Goal: Task Accomplishment & Management: Manage account settings

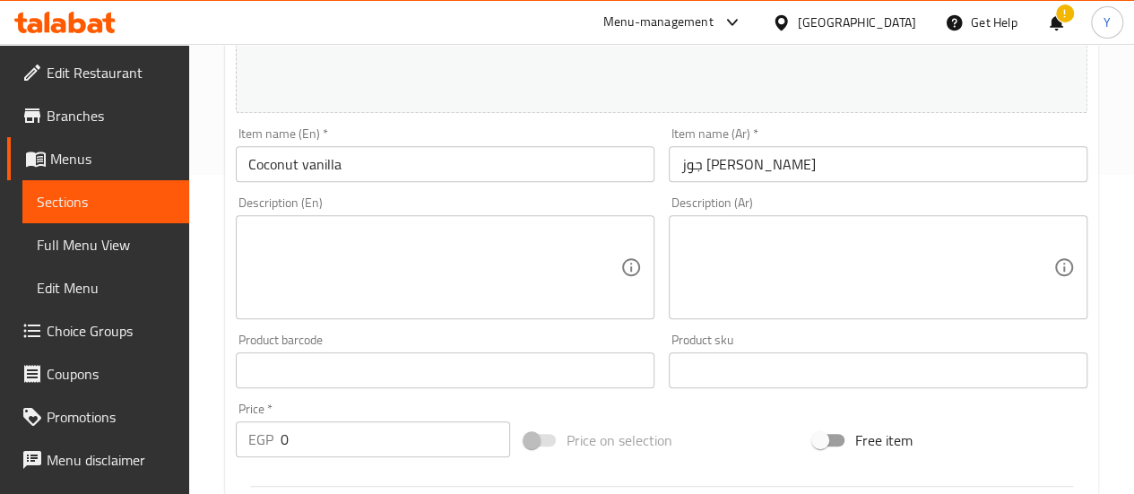
scroll to position [448, 0]
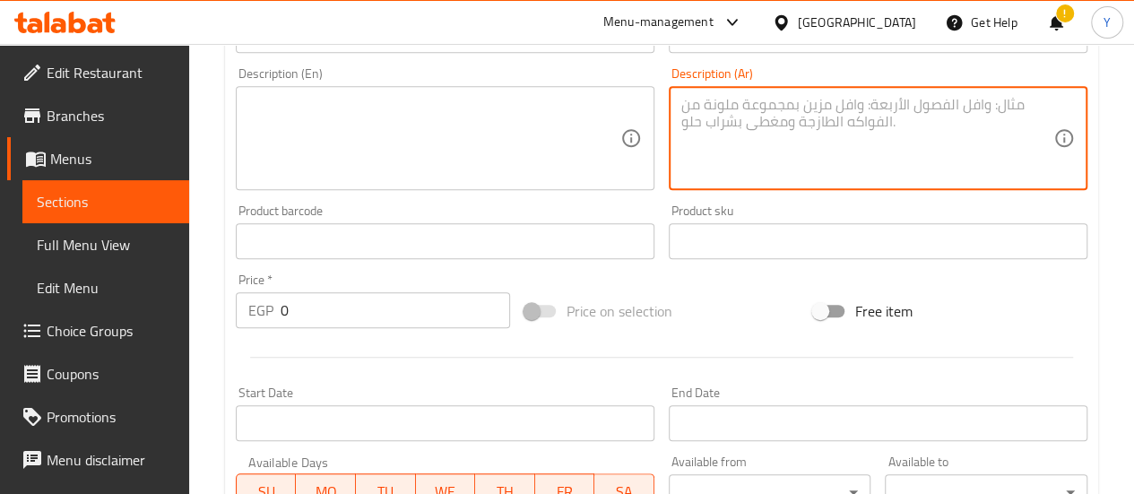
click at [766, 156] on textarea at bounding box center [867, 138] width 372 height 85
paste textarea "عصير آيس كريم الفانيليا وجوز الهند، مشروب بارد كريمي يجمع بين نكهة الفانيليا ال…"
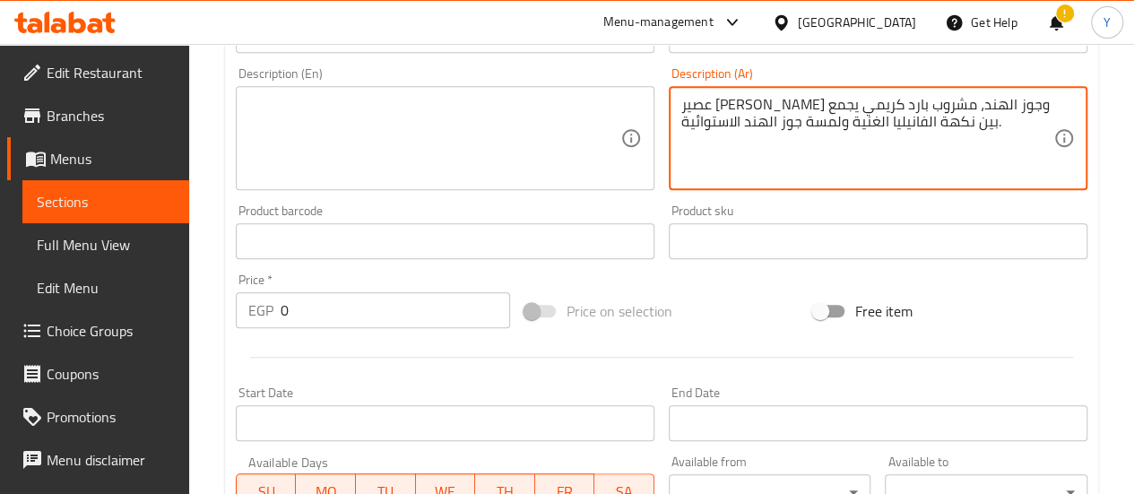
type textarea "عصير آيس كريم الفانيليا وجوز الهند، مشروب بارد كريمي يجمع بين نكهة الفانيليا ال…"
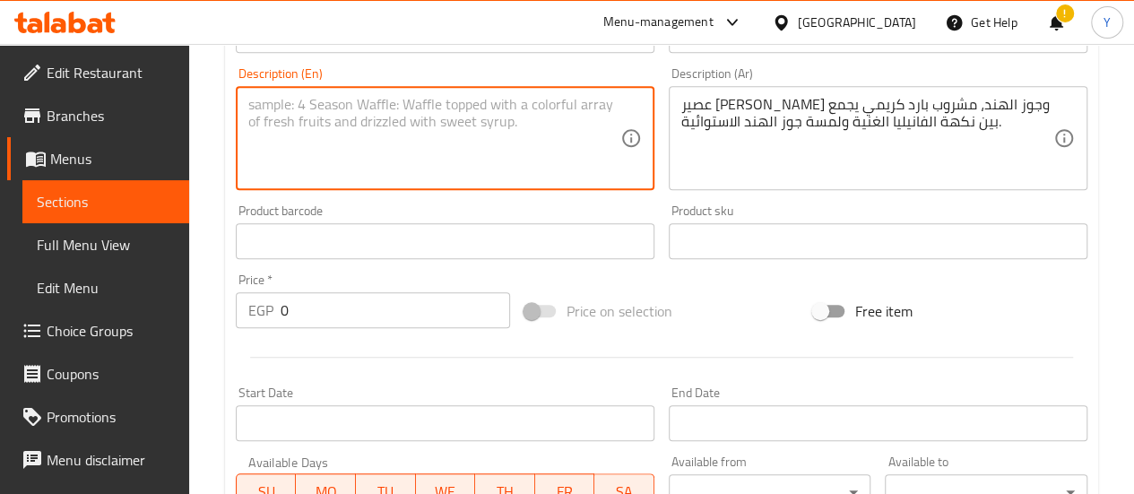
click at [443, 97] on textarea at bounding box center [434, 138] width 372 height 85
paste textarea "Vanilla and coconut ice cream juice, a cold creamy drink blending rich vanilla …"
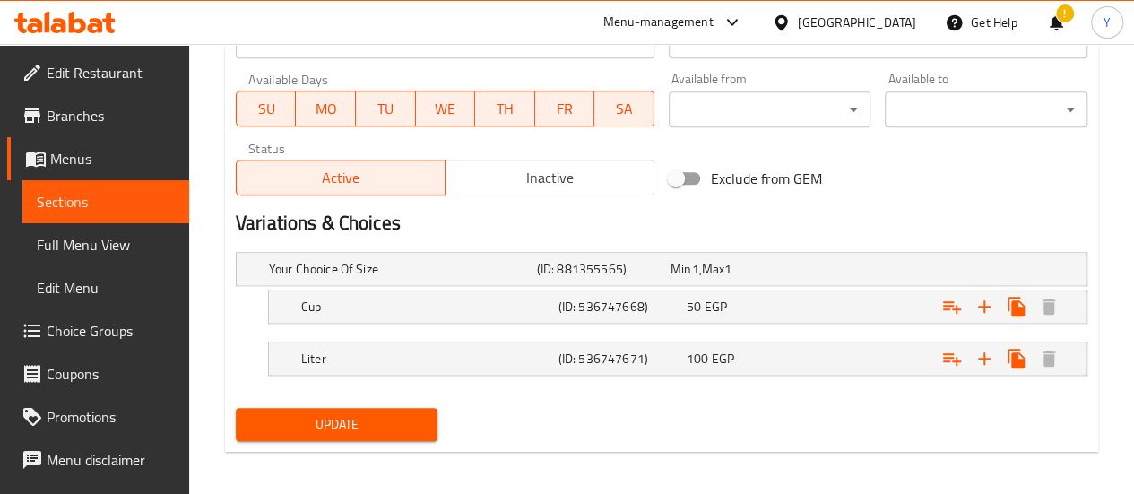
scroll to position [837, 0]
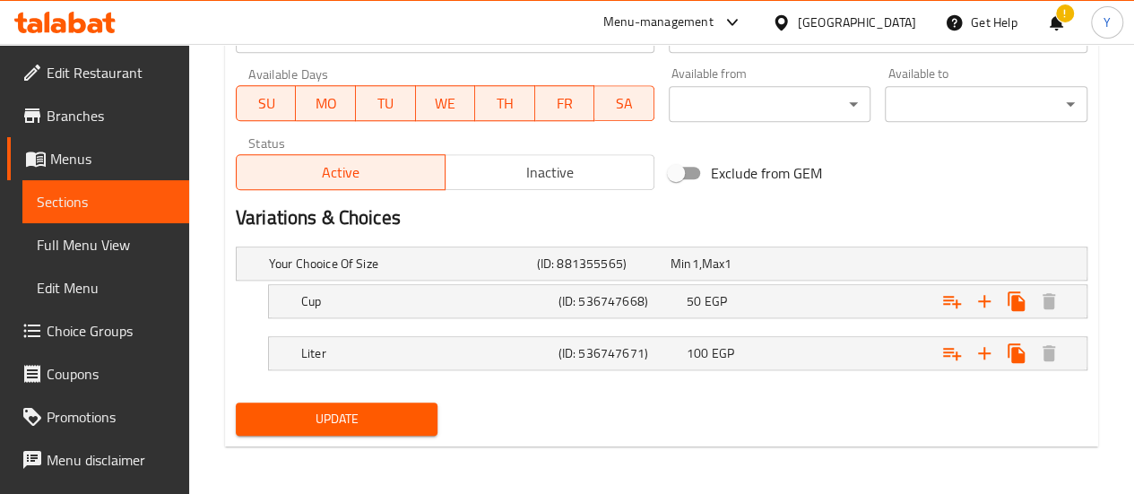
type textarea "Vanilla and coconut ice cream juice, a cold creamy drink blending rich vanilla …"
drag, startPoint x: 350, startPoint y: 404, endPoint x: 384, endPoint y: 376, distance: 44.5
click at [351, 408] on span "Update" at bounding box center [337, 419] width 174 height 22
click at [378, 408] on span "Update" at bounding box center [337, 419] width 174 height 22
click at [395, 427] on span "Update" at bounding box center [337, 419] width 174 height 22
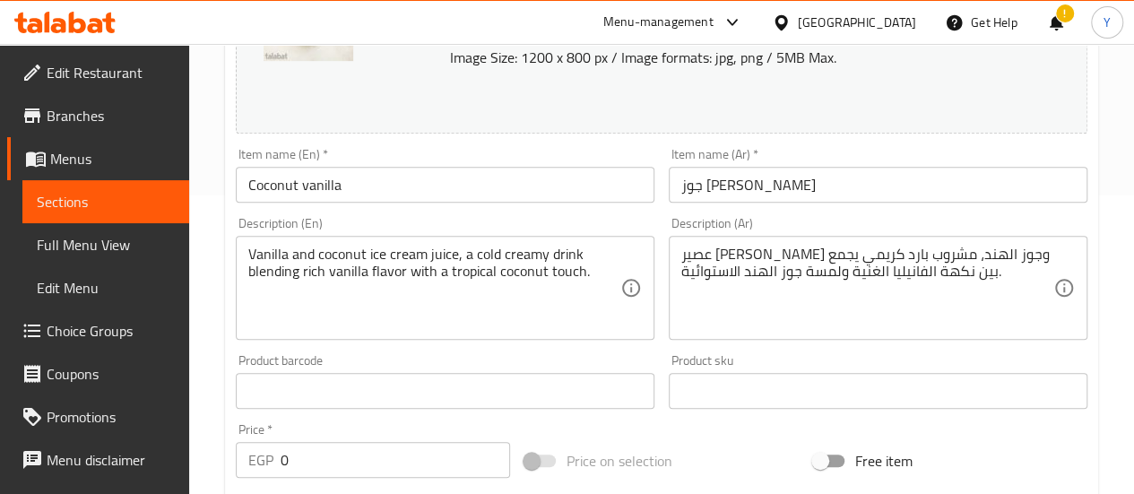
scroll to position [0, 0]
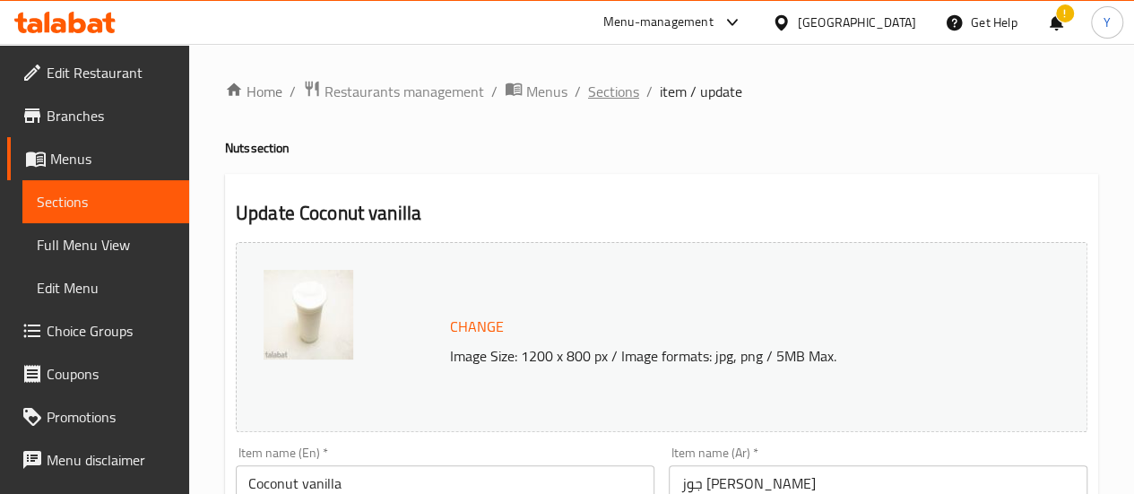
click at [615, 96] on span "Sections" at bounding box center [613, 92] width 51 height 22
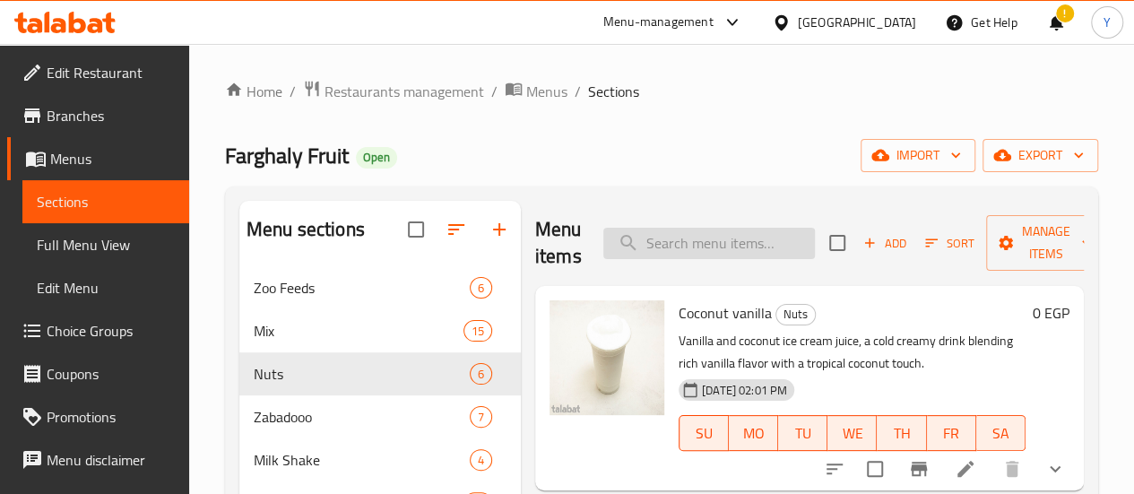
click at [685, 250] on input "search" at bounding box center [709, 243] width 212 height 31
paste input "سوداني فانيليا"
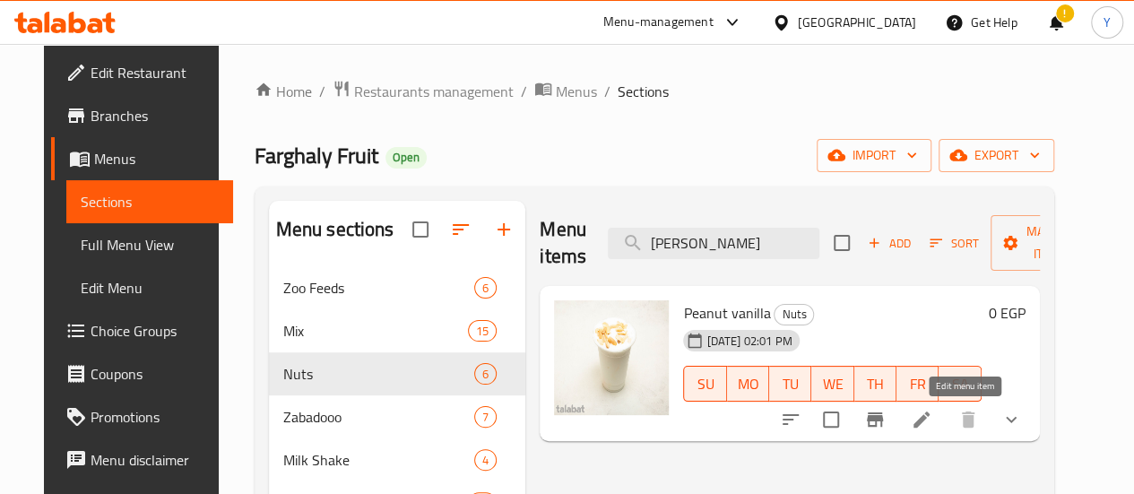
type input "سوداني فانيليا"
click at [933, 413] on icon at bounding box center [922, 420] width 22 height 22
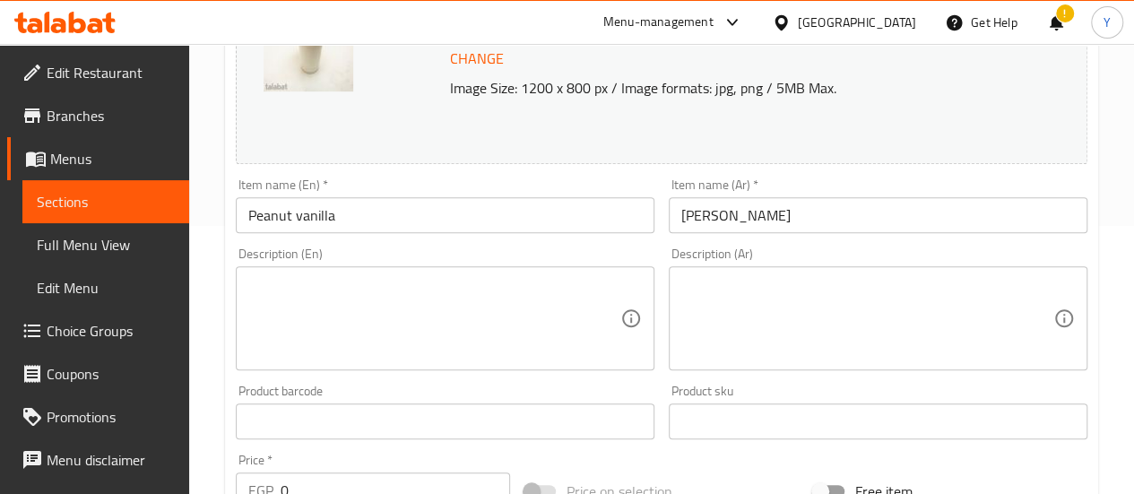
scroll to position [269, 0]
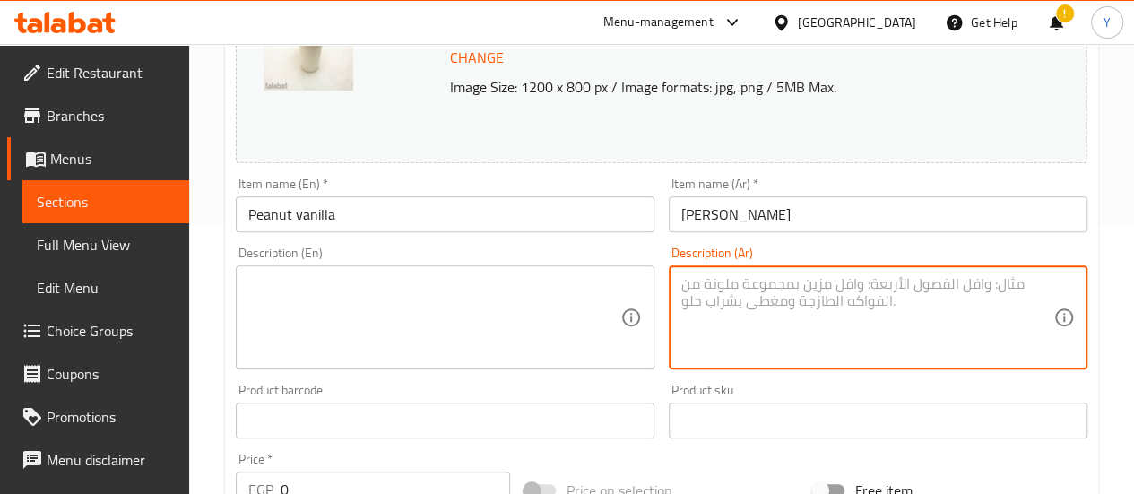
click at [807, 328] on textarea at bounding box center [867, 317] width 372 height 85
paste textarea "عصير الفانيليا بالسوداني، مشروب بارد ولذيذ يجمع بين نكهة الفانيليا الناعمة وطعم…"
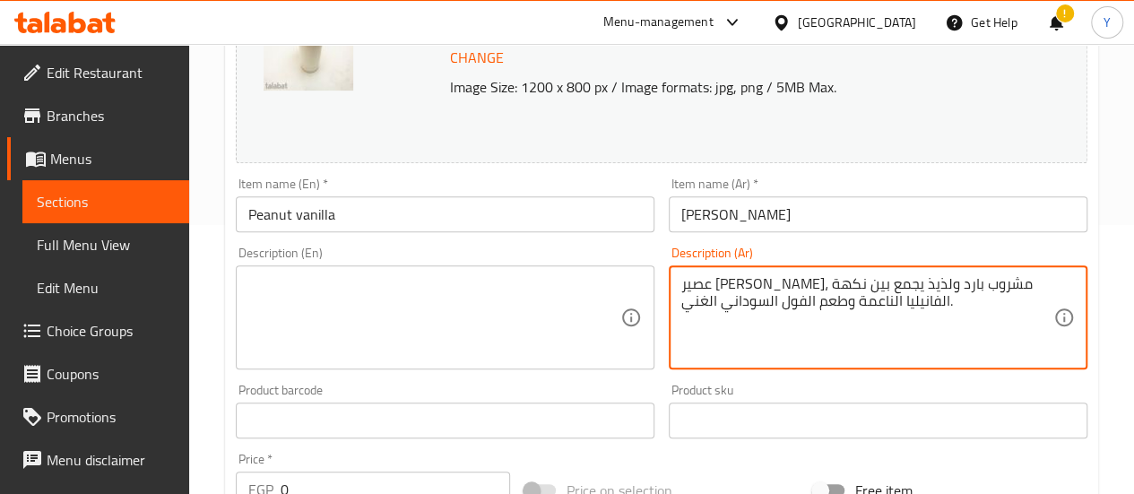
type textarea "عصير الفانيليا بالسوداني، مشروب بارد ولذيذ يجمع بين نكهة الفانيليا الناعمة وطعم…"
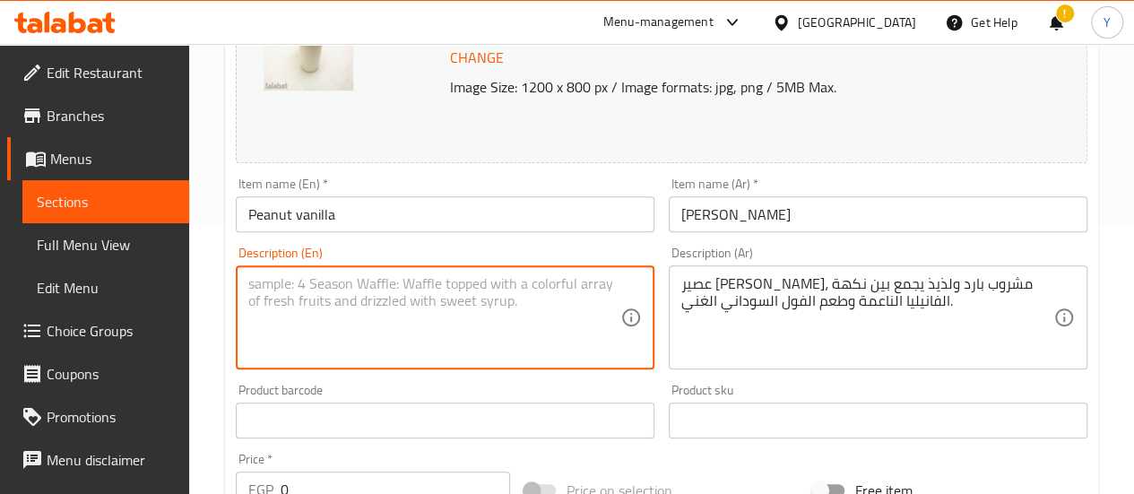
click at [574, 325] on textarea at bounding box center [434, 317] width 372 height 85
paste textarea "Peanut and vanilla juice, a cold delicious drink that combines smooth vanilla f…"
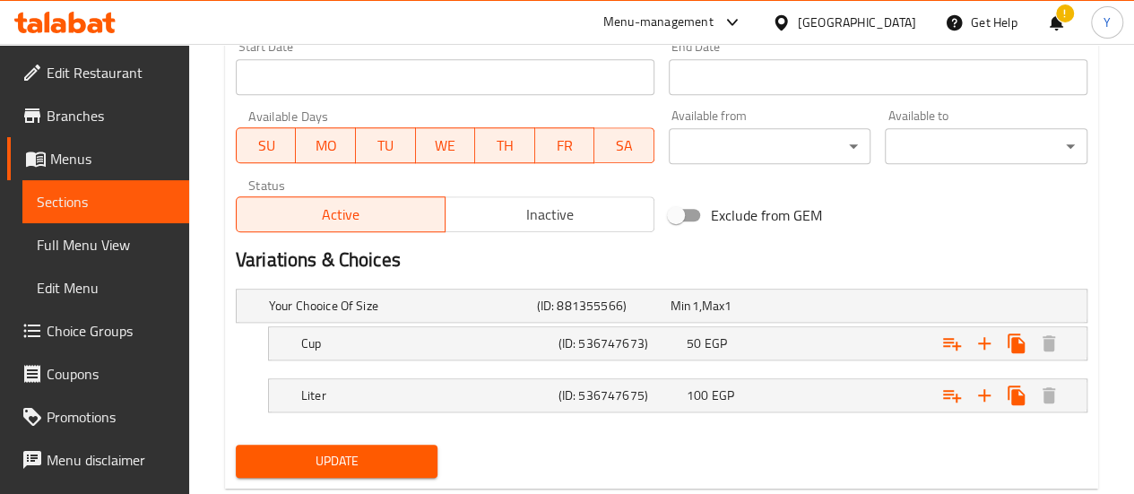
scroll to position [837, 0]
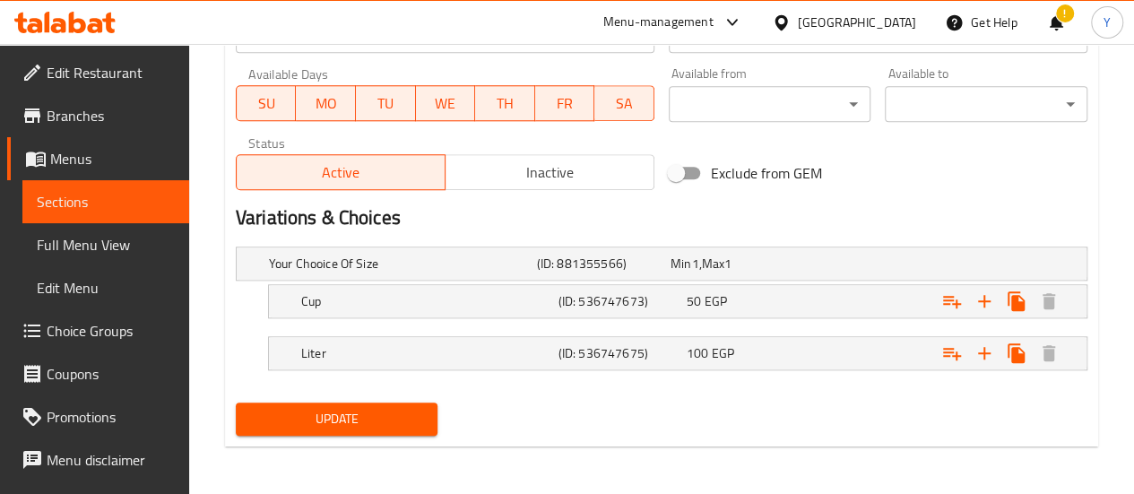
type textarea "Peanut and vanilla juice, a cold delicious drink that combines smooth vanilla f…"
click at [365, 412] on span "Update" at bounding box center [337, 419] width 174 height 22
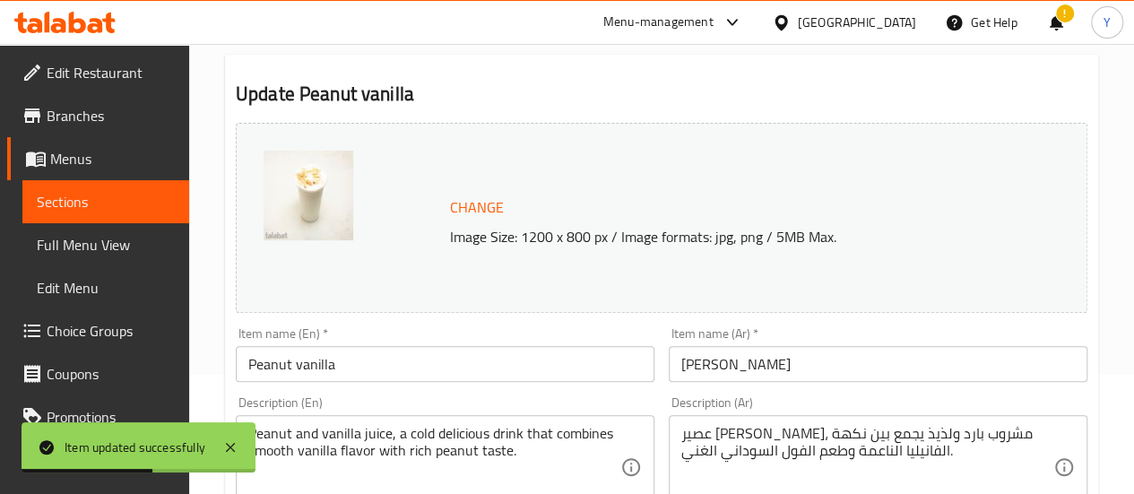
scroll to position [0, 0]
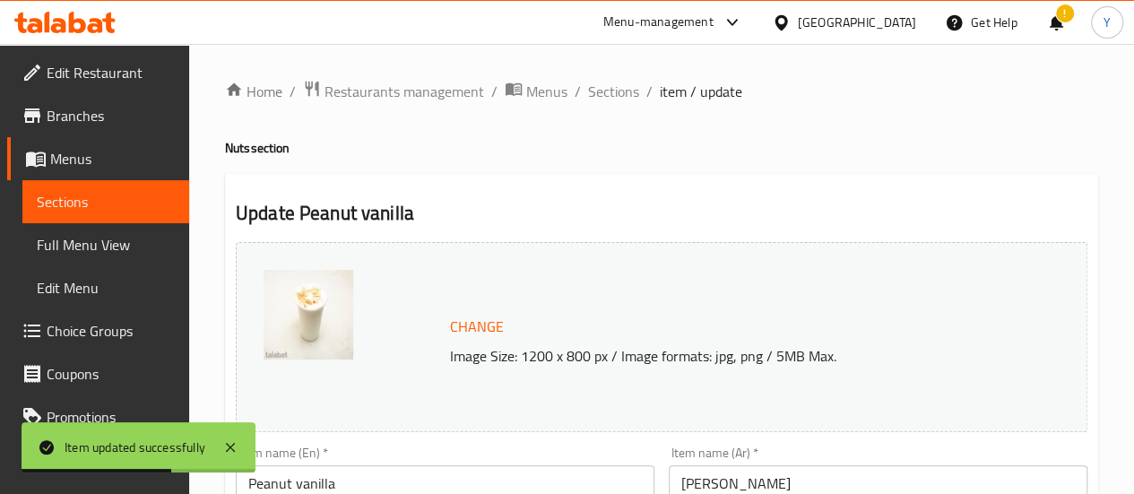
drag, startPoint x: 601, startPoint y: 98, endPoint x: 563, endPoint y: 43, distance: 66.4
click at [601, 98] on span "Sections" at bounding box center [613, 92] width 51 height 22
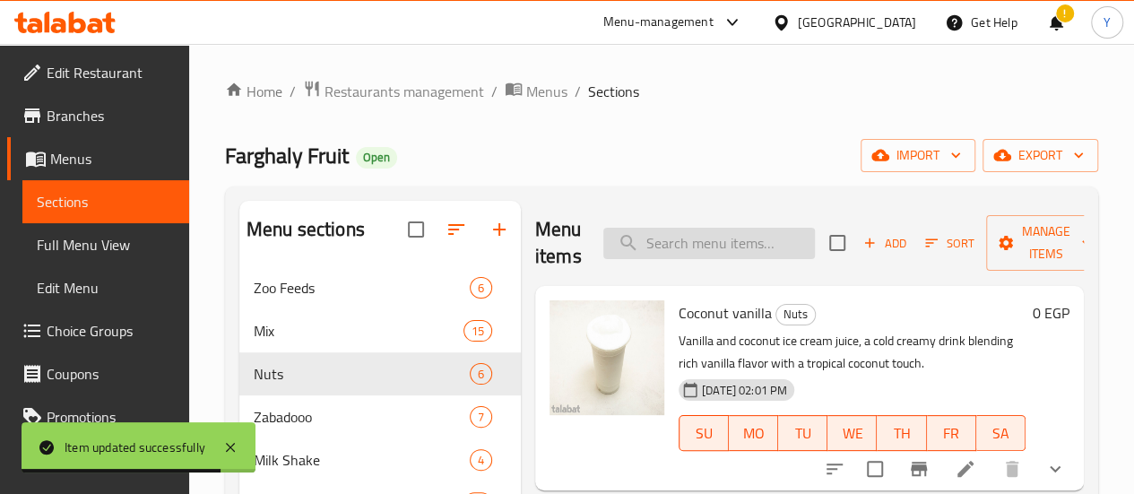
click at [651, 241] on input "search" at bounding box center [709, 243] width 212 height 31
paste input "سوداني شوكولاتة"
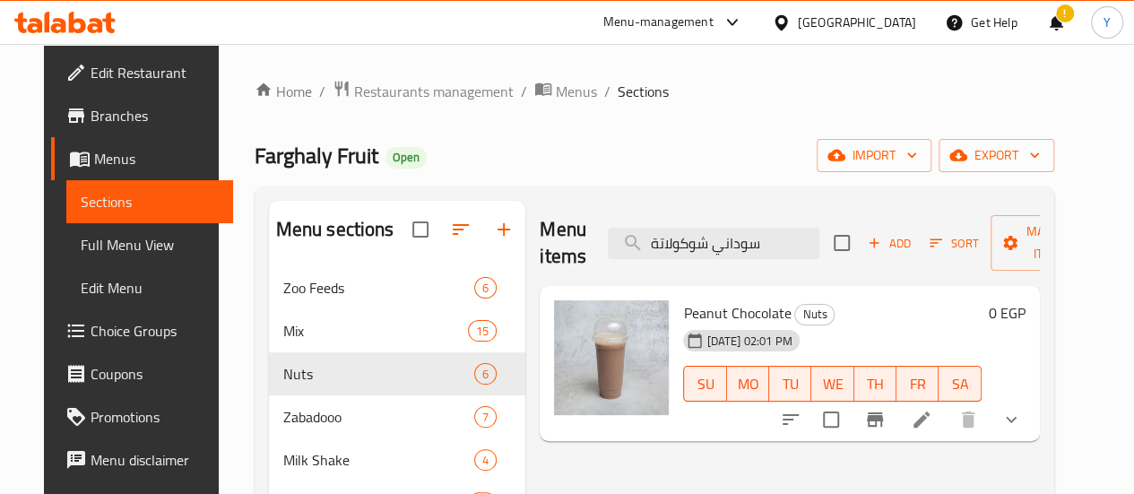
type input "سوداني شوكولاتة"
click at [933, 415] on icon at bounding box center [922, 420] width 22 height 22
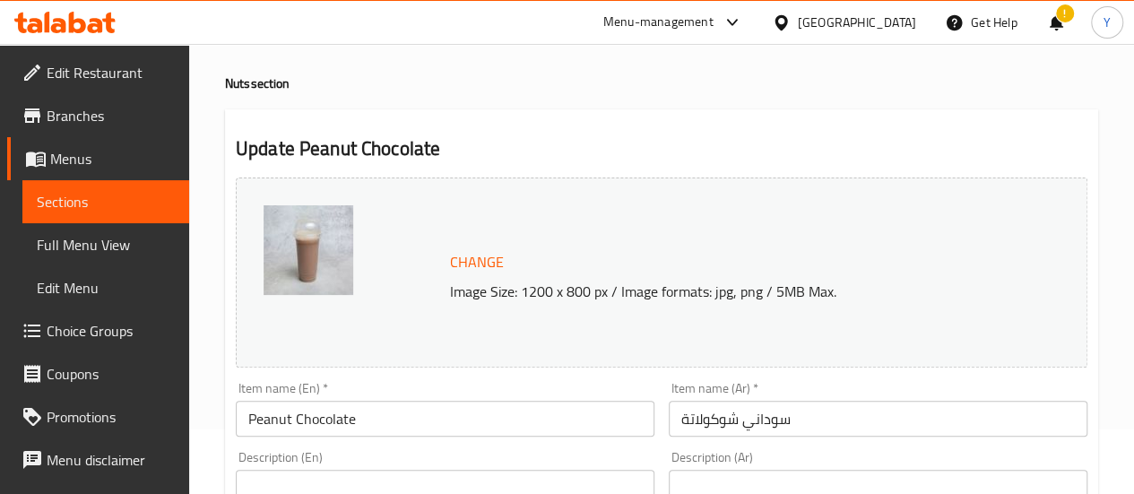
scroll to position [179, 0]
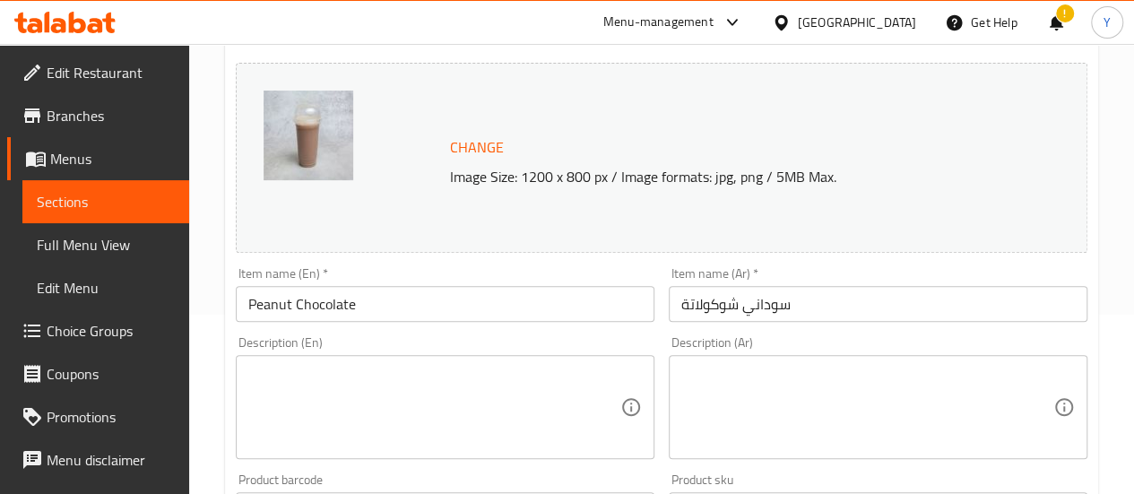
click at [824, 401] on textarea at bounding box center [867, 407] width 372 height 85
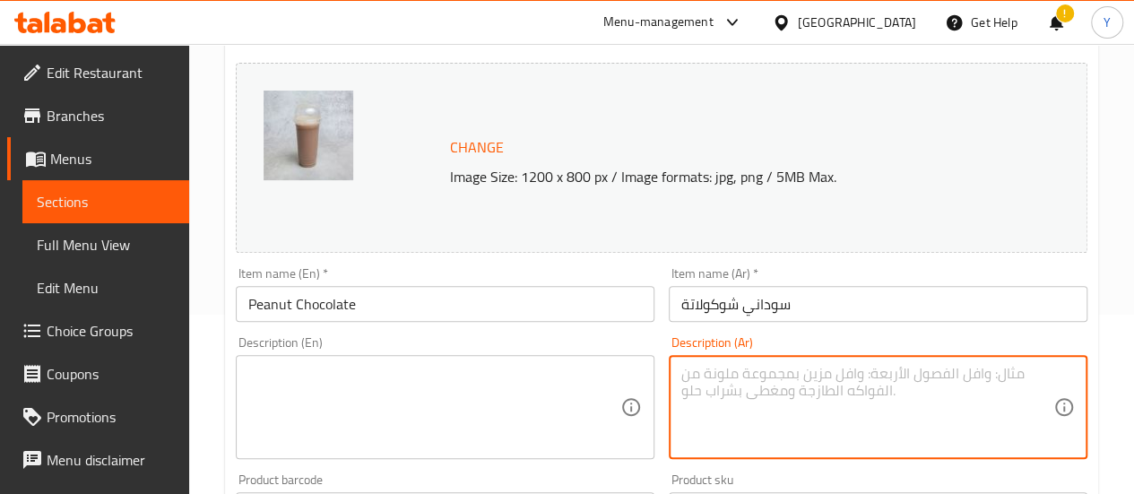
paste textarea "عصير السوداني بالشوكولاتة، مشروب كريمي غني يجمع بين طعم الفول السوداني المميز و…"
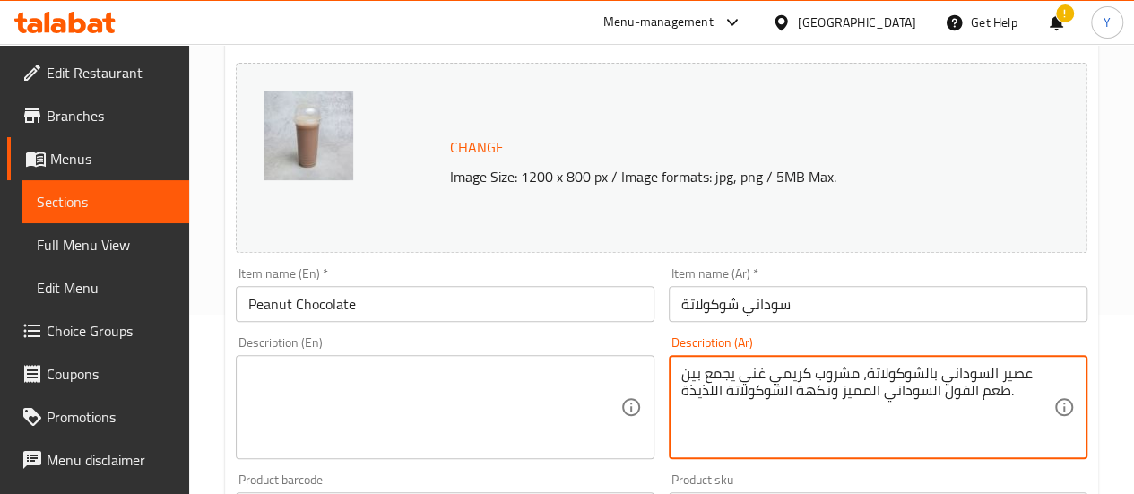
type textarea "عصير السوداني بالشوكولاتة، مشروب كريمي غني يجمع بين طعم الفول السوداني المميز و…"
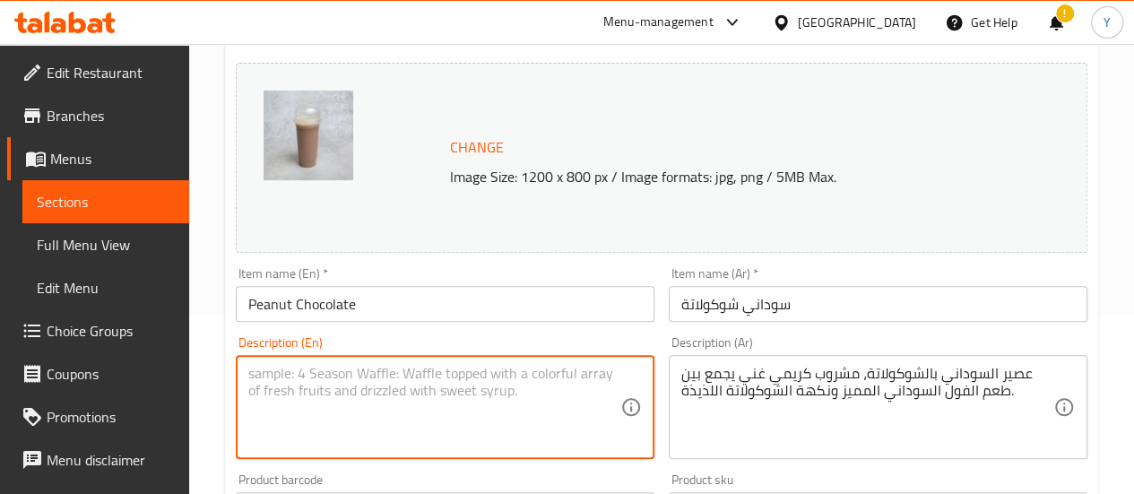
click at [442, 404] on textarea at bounding box center [434, 407] width 372 height 85
paste textarea "Peanut chocolate juice, a rich creamy drink that combines the unique taste of p…"
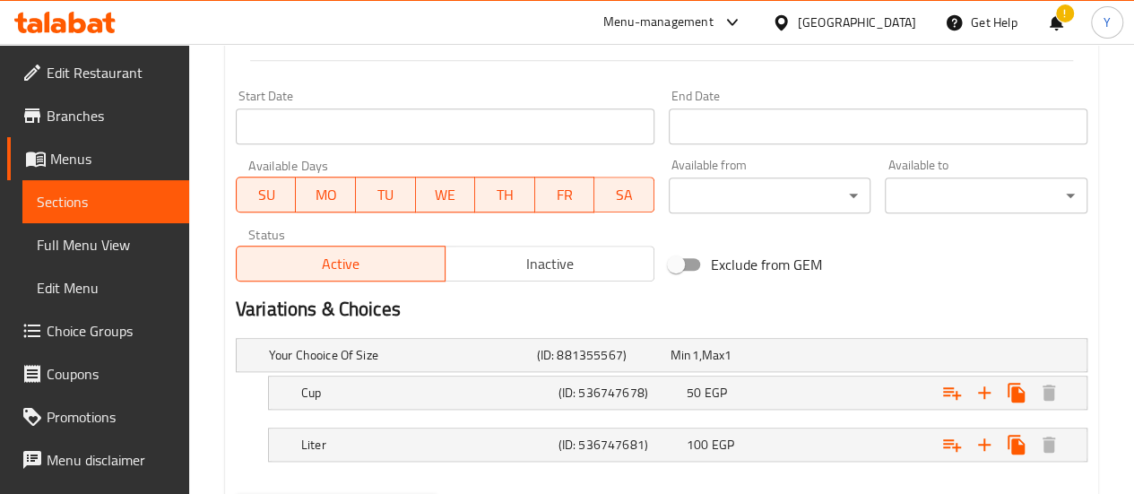
scroll to position [837, 0]
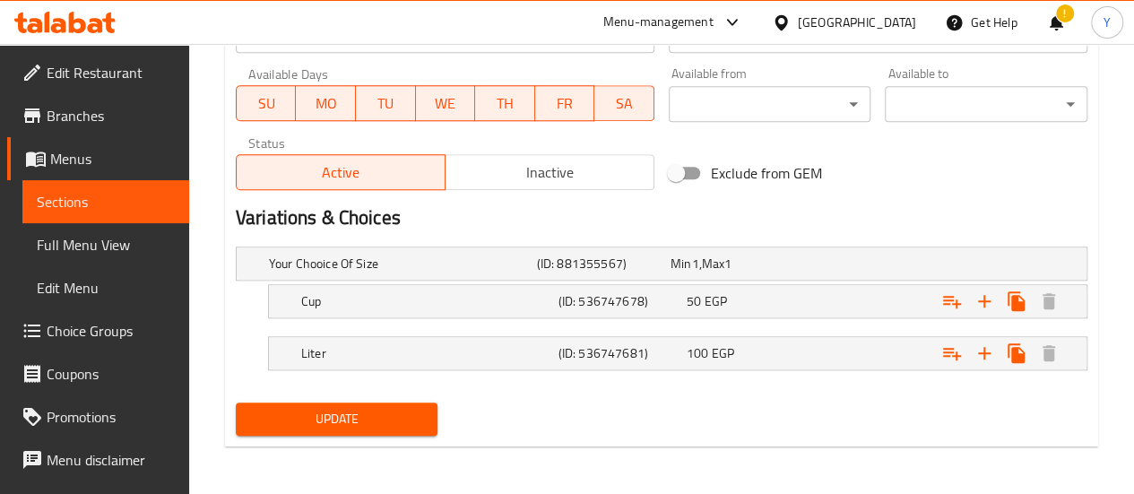
type textarea "Peanut chocolate juice, a rich creamy drink that combines the unique taste of p…"
click at [392, 412] on span "Update" at bounding box center [337, 419] width 174 height 22
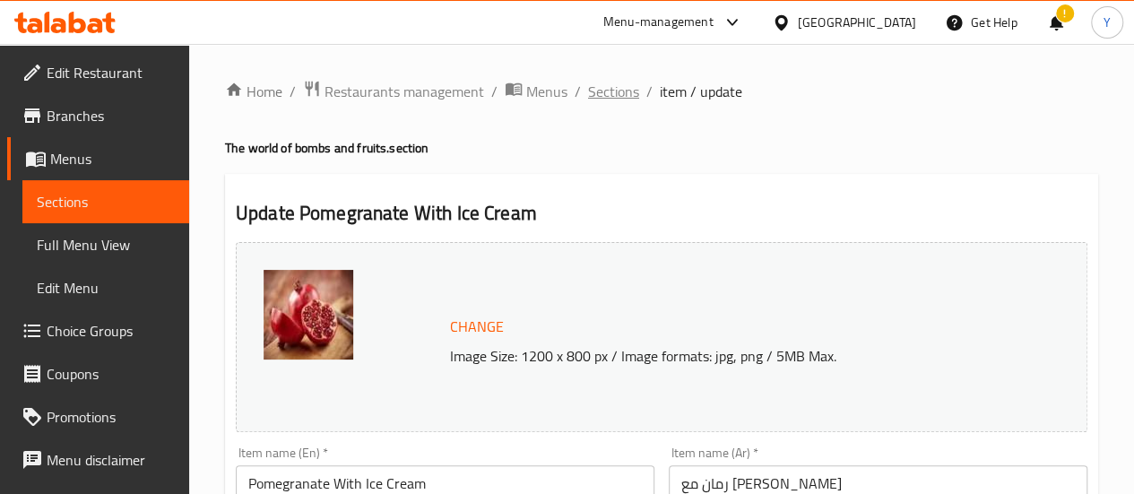
click at [621, 98] on span "Sections" at bounding box center [613, 92] width 51 height 22
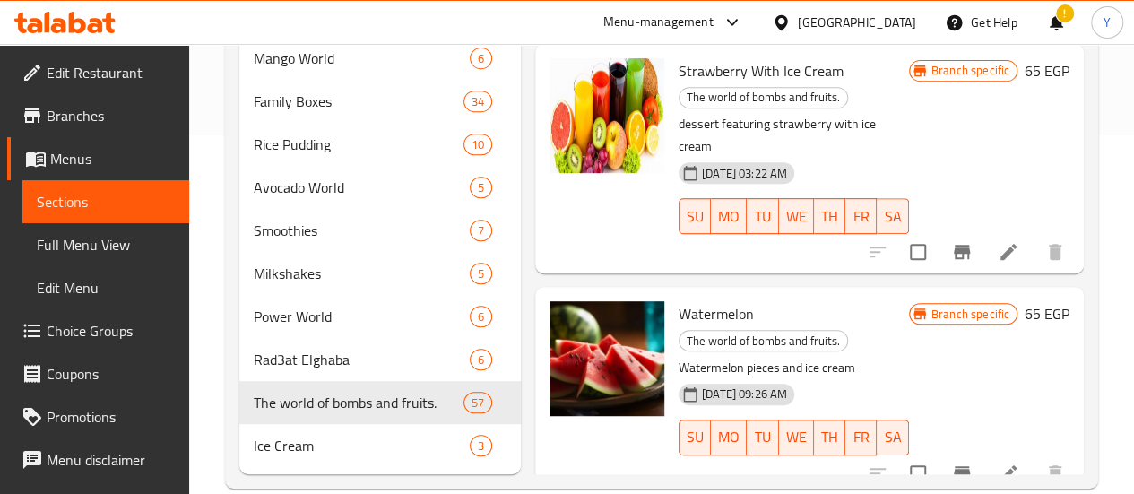
scroll to position [1614, 0]
